Goal: Find specific page/section: Find specific page/section

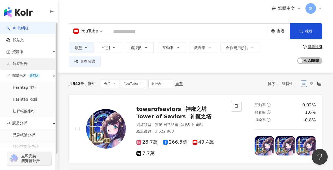
click at [28, 62] on link "洞察報告" at bounding box center [16, 63] width 21 height 5
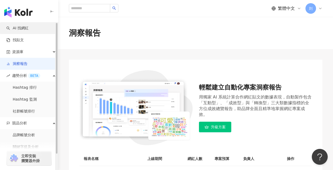
click at [29, 30] on link "AI 找網紅" at bounding box center [17, 28] width 22 height 5
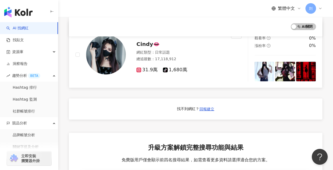
scroll to position [291, 0]
click at [257, 28] on div "AI 開啟 AI 關閉" at bounding box center [195, 26] width 241 height 7
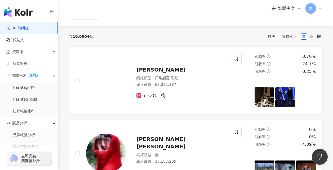
scroll to position [0, 0]
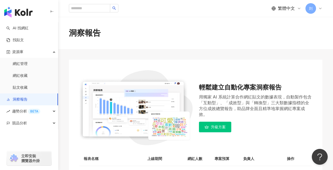
click at [251, 56] on main "洞察報告 輕鬆建立自動化專案洞察報告 用獨家 AI 系統計算合作網紅貼文的數據表現，自動製作包含「互動型」、「成效型」與「轉換型」三大類數據指標的全方位成效總…" at bounding box center [195, 105] width 274 height 177
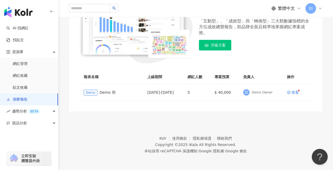
scroll to position [82, 0]
